Goal: Complete application form

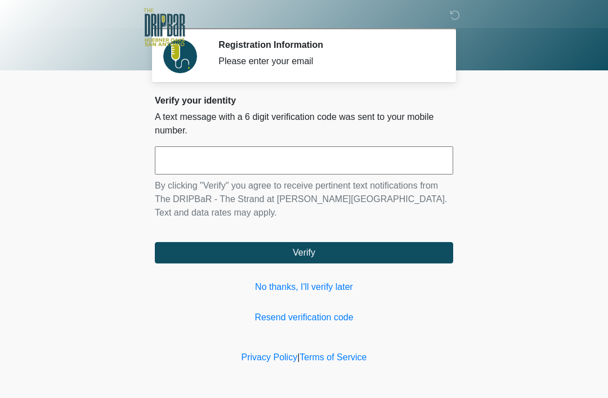
click at [417, 155] on input "text" at bounding box center [304, 160] width 298 height 28
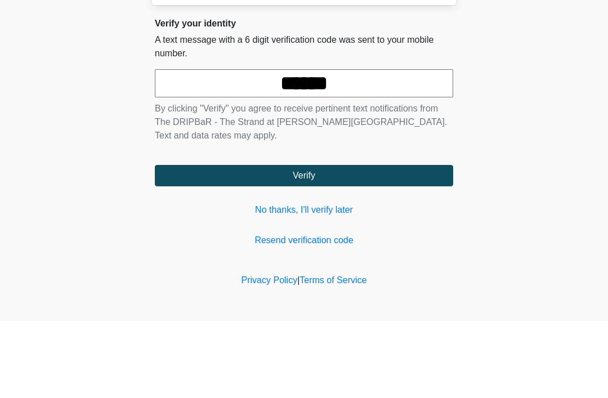
type input "******"
click at [304, 242] on button "Verify" at bounding box center [304, 252] width 298 height 21
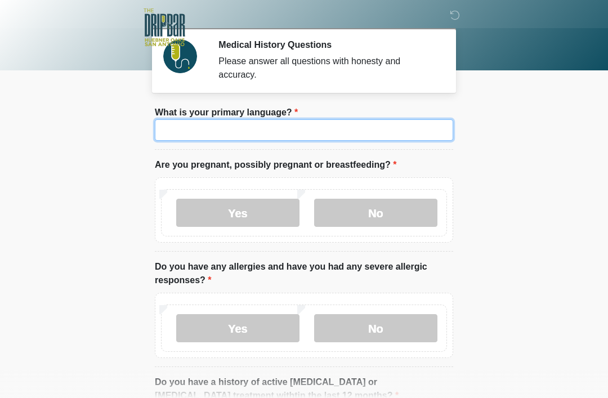
click at [405, 132] on input "What is your primary language?" at bounding box center [304, 129] width 298 height 21
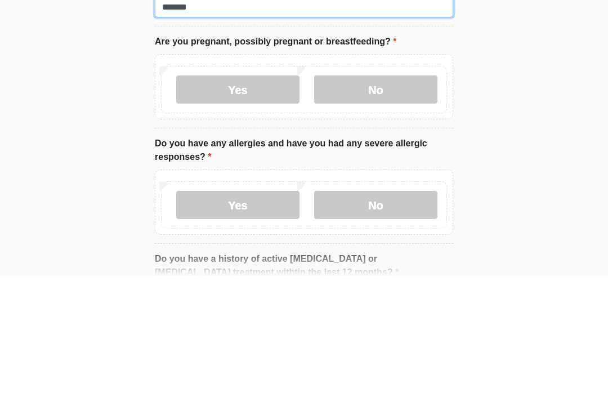
type input "*******"
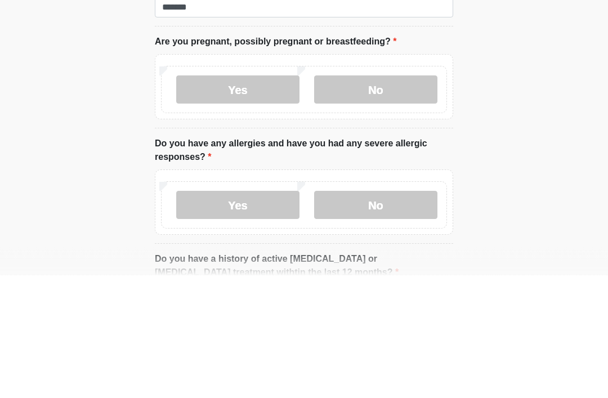
click at [434, 199] on label "No" at bounding box center [375, 213] width 123 height 28
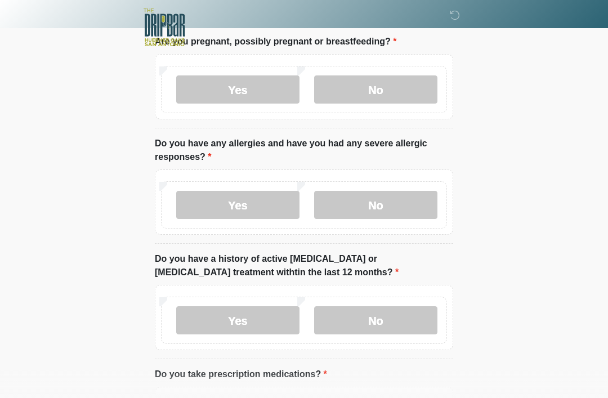
click at [414, 207] on label "No" at bounding box center [375, 205] width 123 height 28
click at [274, 216] on label "Yes" at bounding box center [237, 205] width 123 height 28
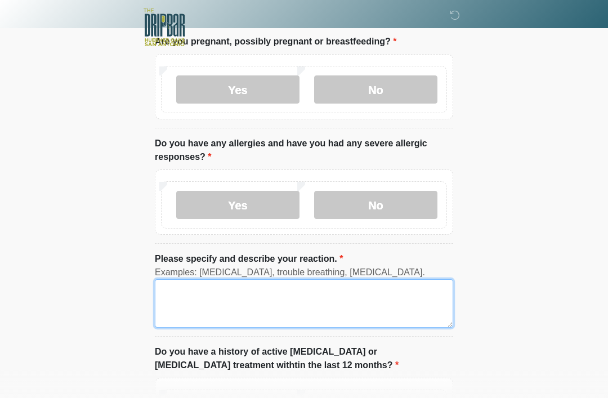
click at [324, 302] on textarea "Please specify and describe your reaction." at bounding box center [304, 303] width 298 height 48
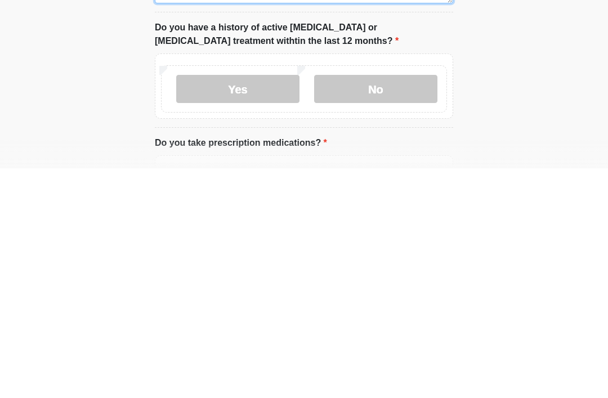
scroll to position [218, 0]
type textarea "**********"
click at [430, 304] on label "No" at bounding box center [375, 318] width 123 height 28
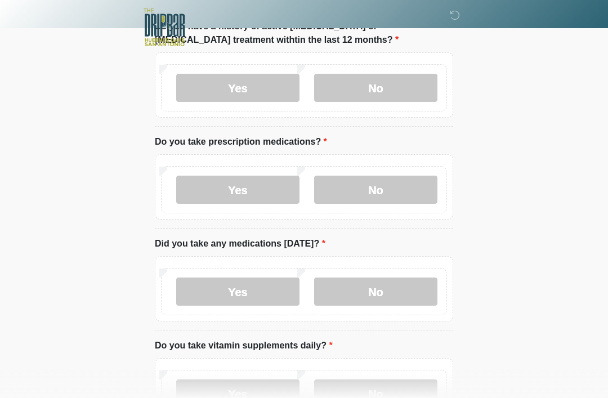
click at [265, 169] on div "Yes No" at bounding box center [304, 189] width 286 height 47
click at [276, 195] on label "Yes" at bounding box center [237, 190] width 123 height 28
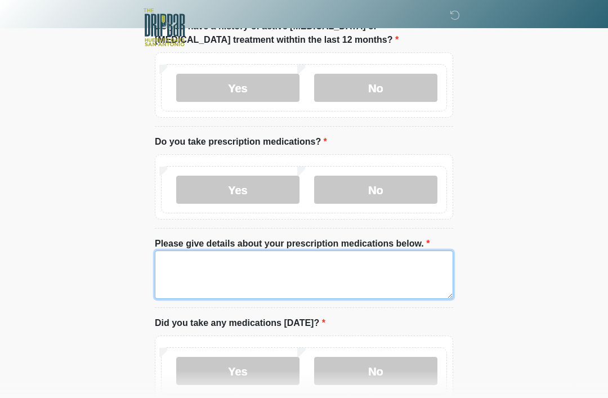
click at [370, 269] on textarea "Please give details about your prescription medications below." at bounding box center [304, 274] width 298 height 48
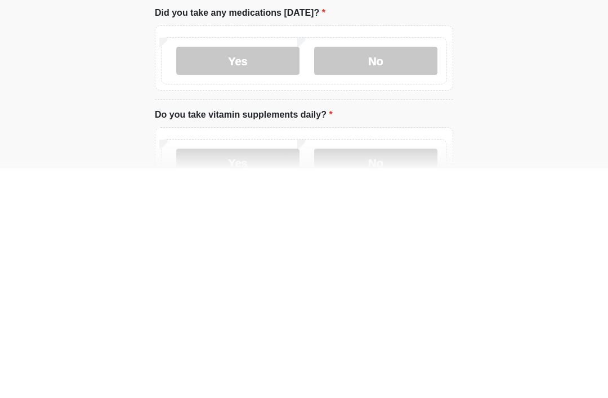
scroll to position [544, 0]
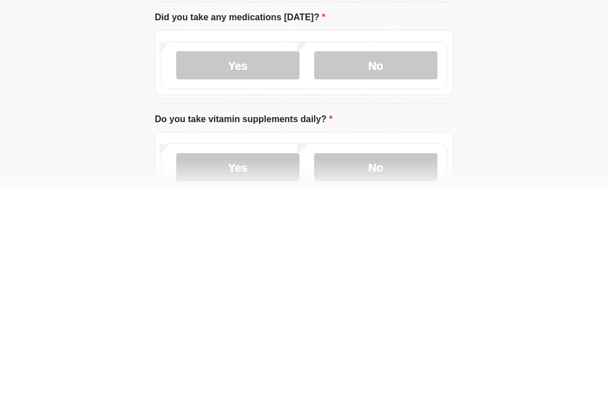
type textarea "**********"
click at [263, 261] on label "Yes" at bounding box center [237, 275] width 123 height 28
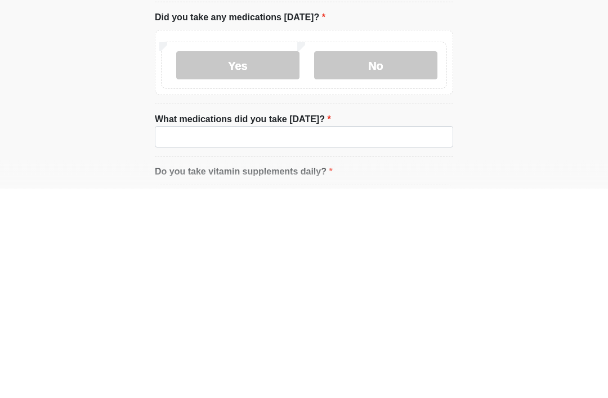
scroll to position [754, 0]
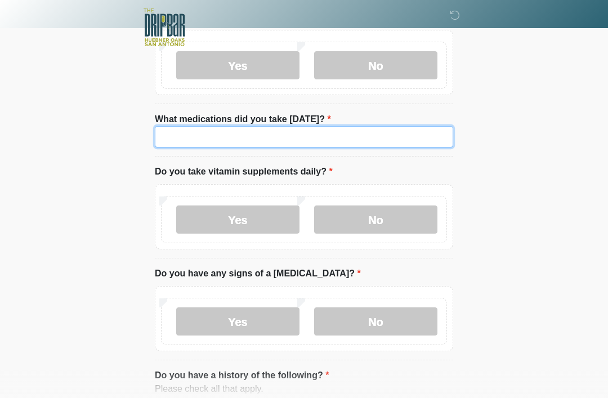
click at [394, 136] on input "What medications did you take [DATE]?" at bounding box center [304, 136] width 298 height 21
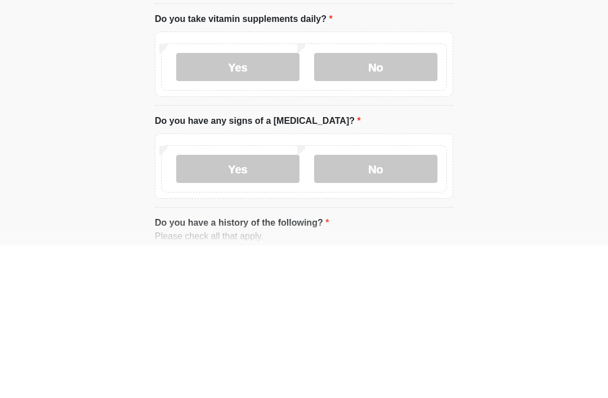
type input "***"
click at [390, 206] on label "No" at bounding box center [375, 220] width 123 height 28
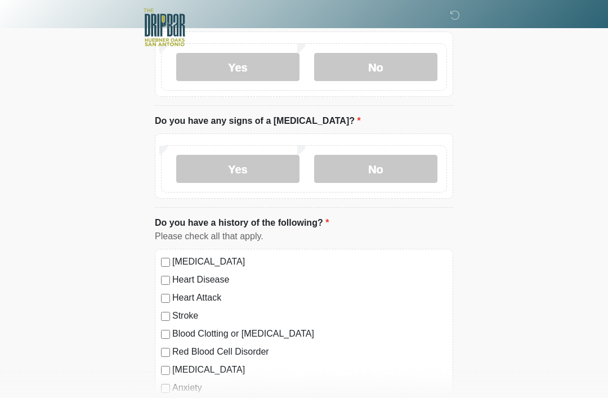
click at [445, 169] on div "Yes No" at bounding box center [304, 168] width 286 height 47
click at [435, 162] on label "No" at bounding box center [375, 169] width 123 height 28
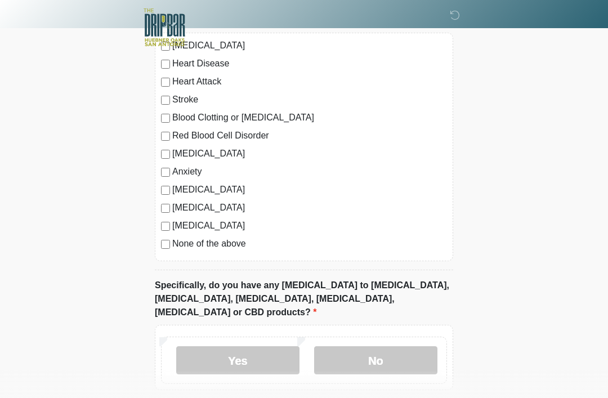
scroll to position [1122, 0]
click at [196, 156] on label "[MEDICAL_DATA]" at bounding box center [309, 154] width 275 height 14
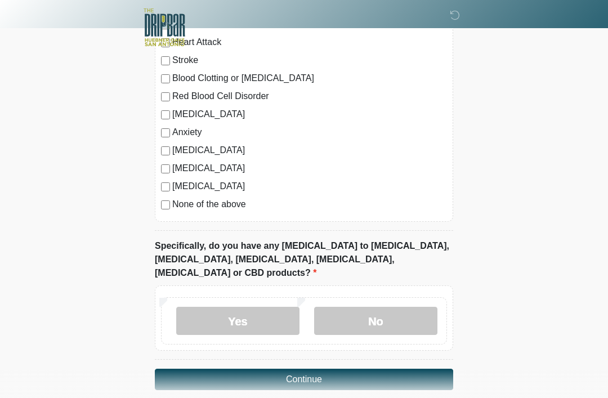
click at [425, 307] on label "No" at bounding box center [375, 321] width 123 height 28
click at [445, 369] on button "Continue" at bounding box center [304, 379] width 298 height 21
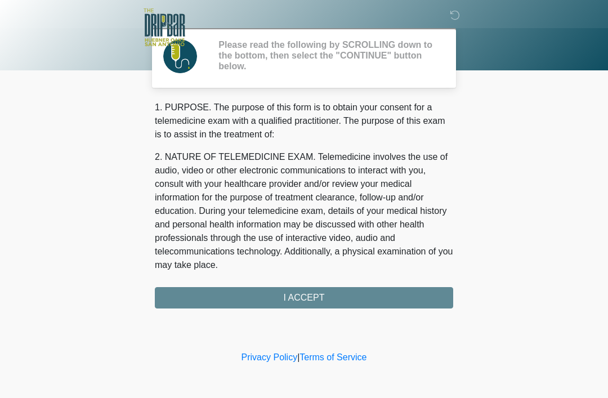
scroll to position [0, 0]
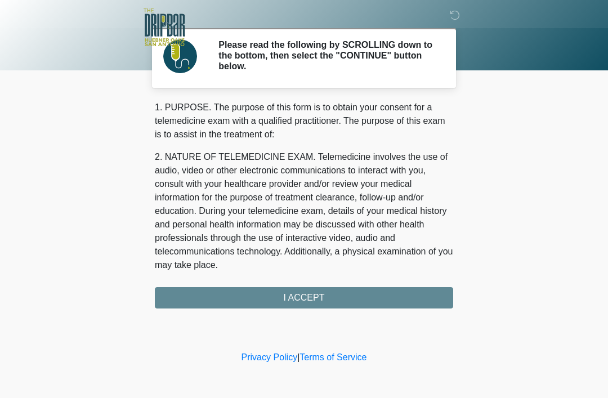
click at [434, 280] on div "1. PURPOSE. The purpose of this form is to obtain your consent for a telemedici…" at bounding box center [304, 205] width 298 height 208
click at [427, 298] on div "1. PURPOSE. The purpose of this form is to obtain your consent for a telemedici…" at bounding box center [304, 205] width 298 height 208
click at [371, 294] on div "1. PURPOSE. The purpose of this form is to obtain your consent for a telemedici…" at bounding box center [304, 205] width 298 height 208
click at [353, 298] on div "1. PURPOSE. The purpose of this form is to obtain your consent for a telemedici…" at bounding box center [304, 205] width 298 height 208
click at [335, 295] on div "1. PURPOSE. The purpose of this form is to obtain your consent for a telemedici…" at bounding box center [304, 205] width 298 height 208
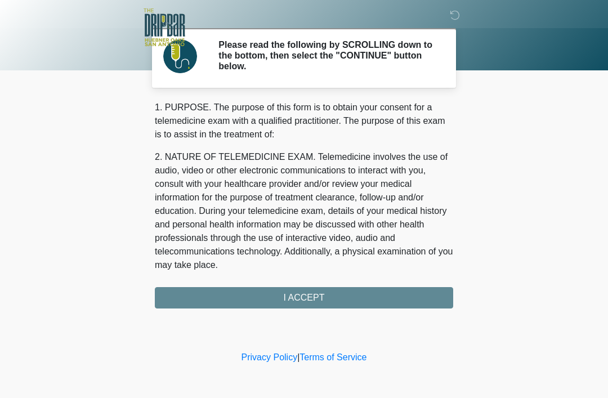
click at [287, 361] on link "Privacy Policy" at bounding box center [269, 357] width 56 height 10
click at [430, 290] on div "1. PURPOSE. The purpose of this form is to obtain your consent for a telemedici…" at bounding box center [304, 205] width 298 height 208
click at [423, 299] on div "1. PURPOSE. The purpose of this form is to obtain your consent for a telemedici…" at bounding box center [304, 205] width 298 height 208
click at [424, 296] on div "1. PURPOSE. The purpose of this form is to obtain your consent for a telemedici…" at bounding box center [304, 205] width 298 height 208
click at [403, 299] on div "1. PURPOSE. The purpose of this form is to obtain your consent for a telemedici…" at bounding box center [304, 205] width 298 height 208
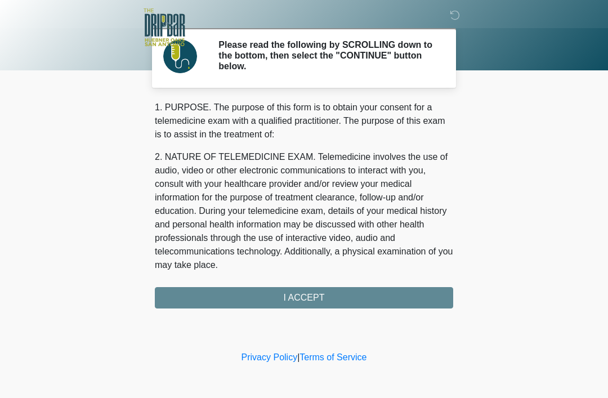
click at [403, 299] on div "1. PURPOSE. The purpose of this form is to obtain your consent for a telemedici…" at bounding box center [304, 205] width 298 height 208
click at [375, 294] on div "1. PURPOSE. The purpose of this form is to obtain your consent for a telemedici…" at bounding box center [304, 205] width 298 height 208
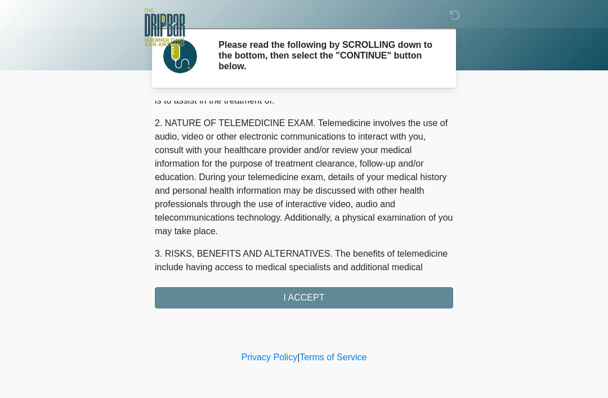
click at [332, 290] on div "1. PURPOSE. The purpose of this form is to obtain your consent for a telemedici…" at bounding box center [304, 205] width 298 height 208
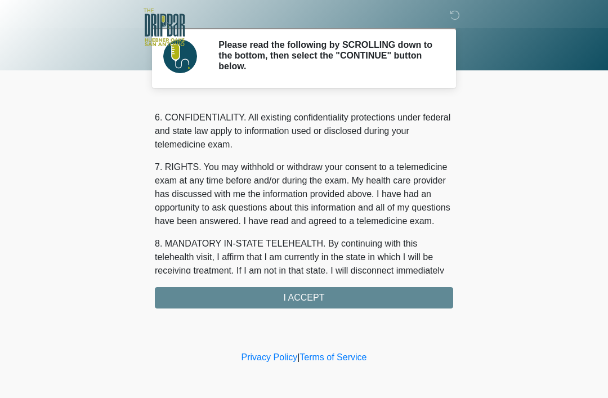
scroll to position [494, 0]
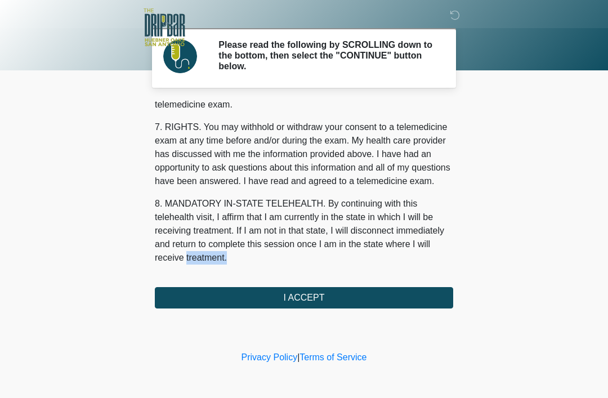
click at [333, 296] on button "I ACCEPT" at bounding box center [304, 297] width 298 height 21
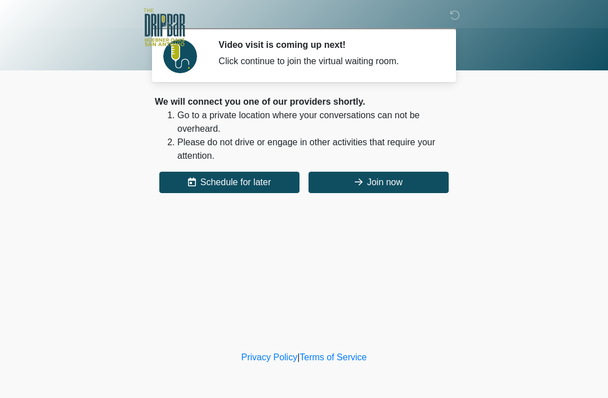
click at [420, 179] on button "Join now" at bounding box center [378, 182] width 140 height 21
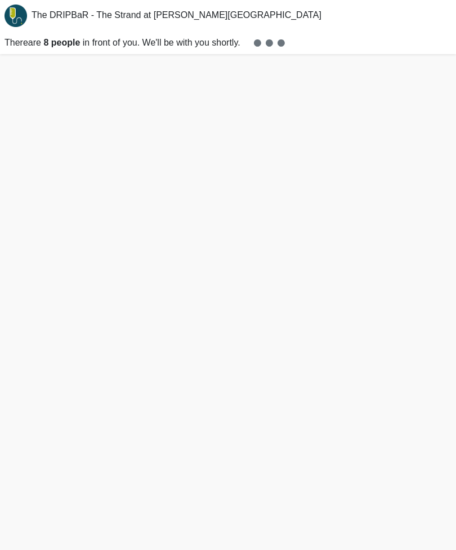
scroll to position [3, 0]
